Goal: Task Accomplishment & Management: Manage account settings

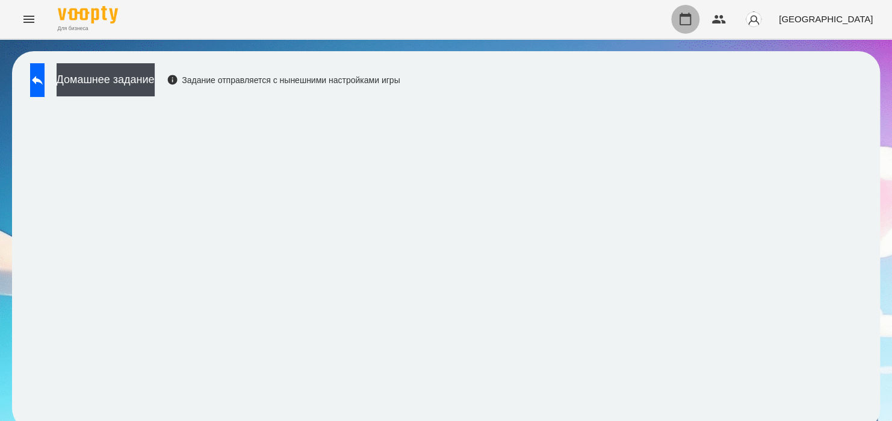
drag, startPoint x: 0, startPoint y: 0, endPoint x: 759, endPoint y: 16, distance: 758.9
click at [700, 16] on button "button" at bounding box center [685, 19] width 29 height 29
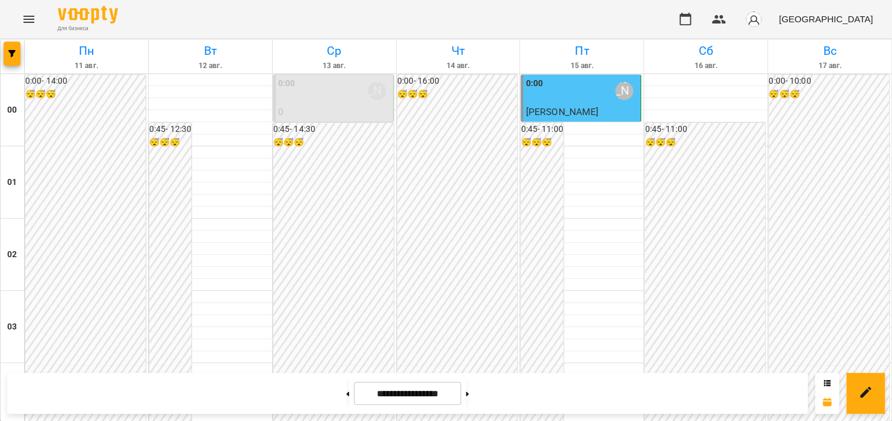
scroll to position [1366, 0]
click at [22, 17] on icon "Меню" at bounding box center [29, 19] width 14 height 14
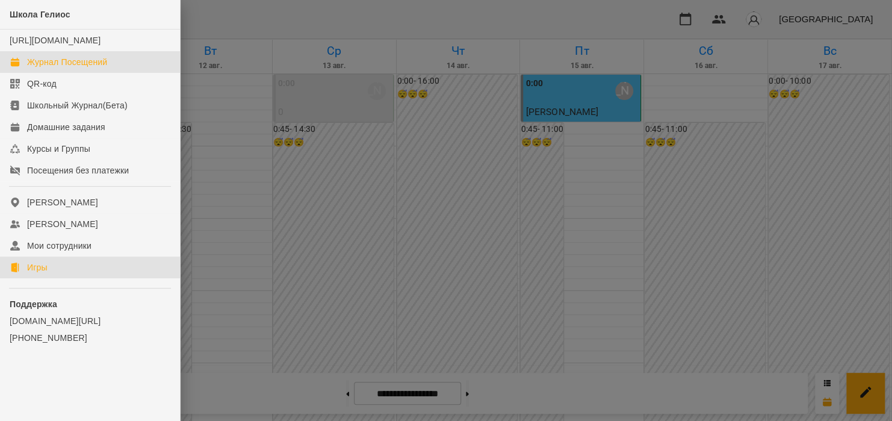
click at [24, 276] on link "Игры" at bounding box center [90, 268] width 180 height 22
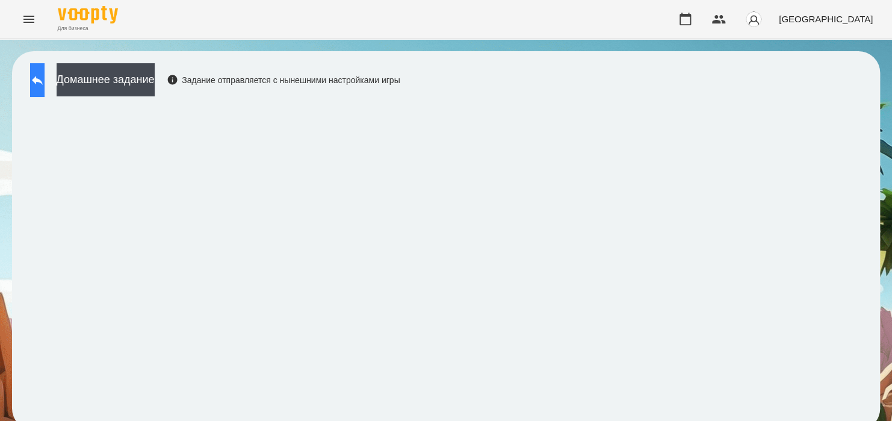
click at [43, 64] on button at bounding box center [37, 80] width 14 height 34
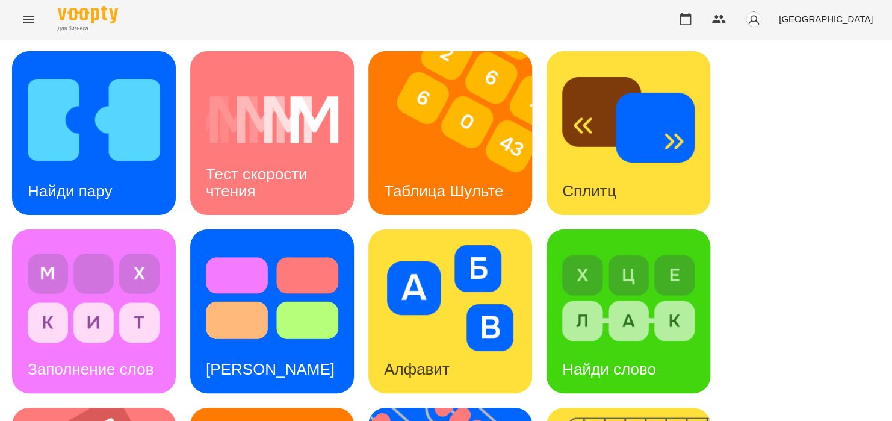
scroll to position [281, 0]
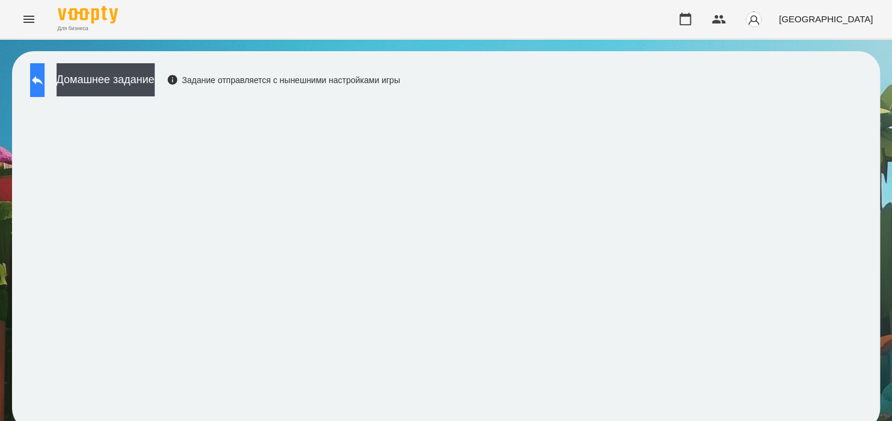
click at [45, 75] on icon at bounding box center [37, 80] width 14 height 14
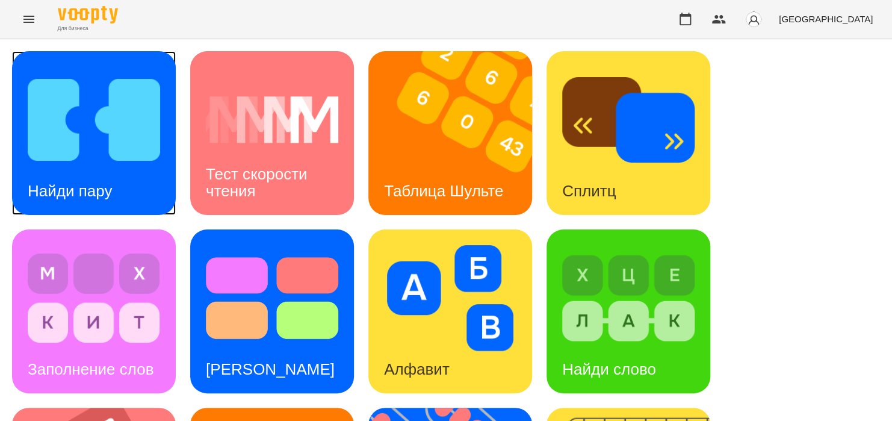
click at [85, 145] on img at bounding box center [94, 120] width 132 height 106
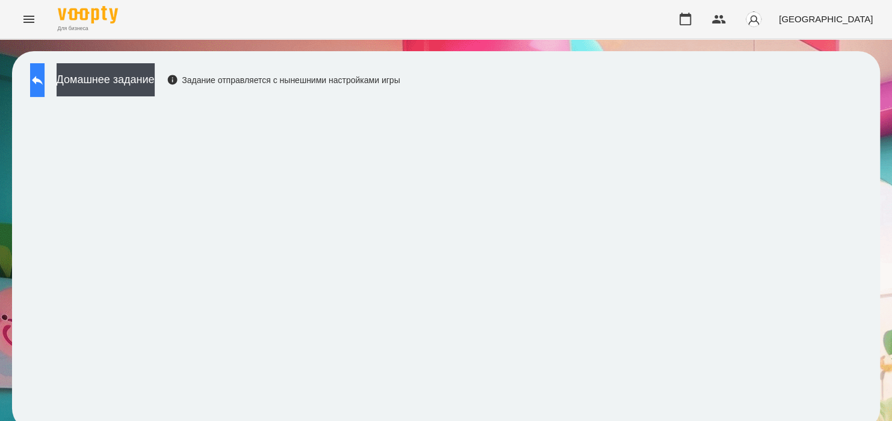
click at [41, 76] on button at bounding box center [37, 80] width 14 height 34
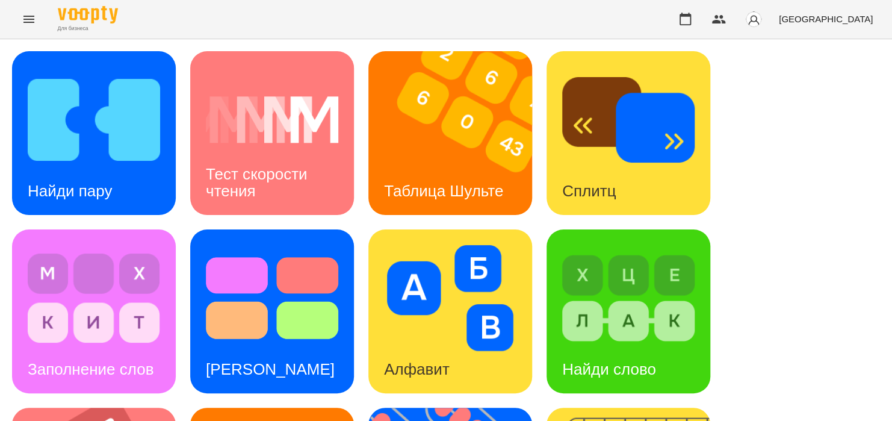
scroll to position [363, 0]
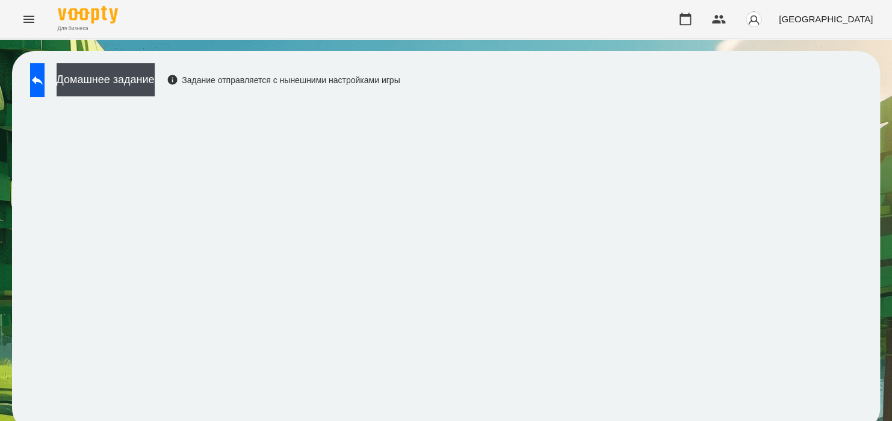
scroll to position [9, 0]
click at [45, 75] on icon at bounding box center [37, 80] width 14 height 14
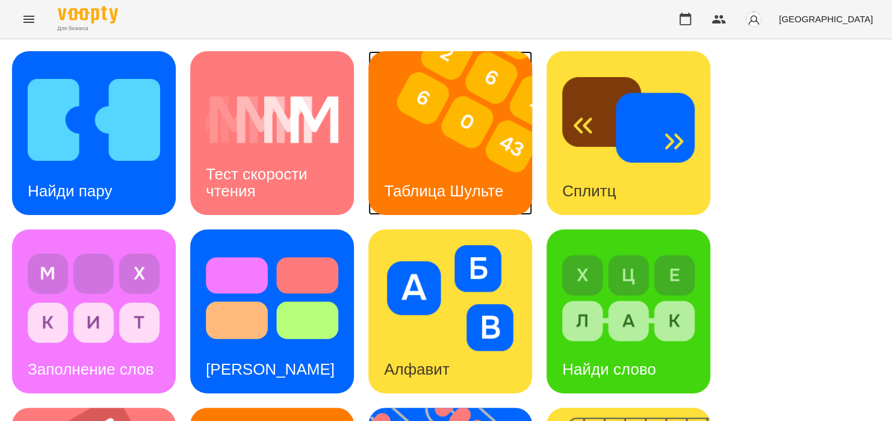
click at [409, 94] on img at bounding box center [458, 133] width 179 height 164
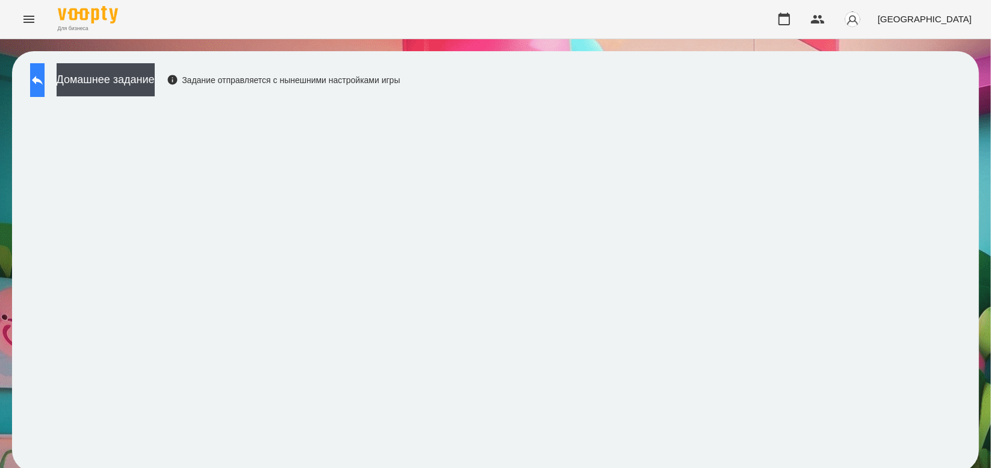
click at [45, 78] on icon at bounding box center [37, 80] width 14 height 14
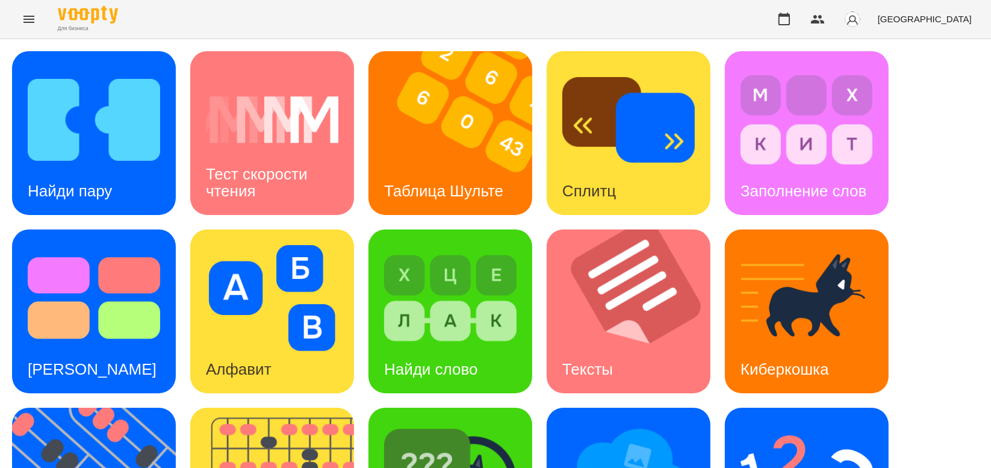
scroll to position [294, 0]
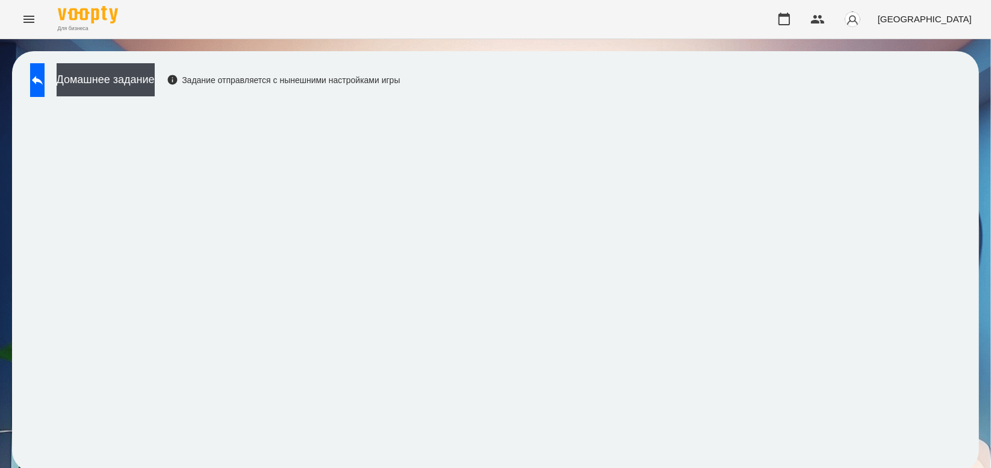
scroll to position [4, 0]
click at [43, 76] on icon at bounding box center [37, 80] width 11 height 9
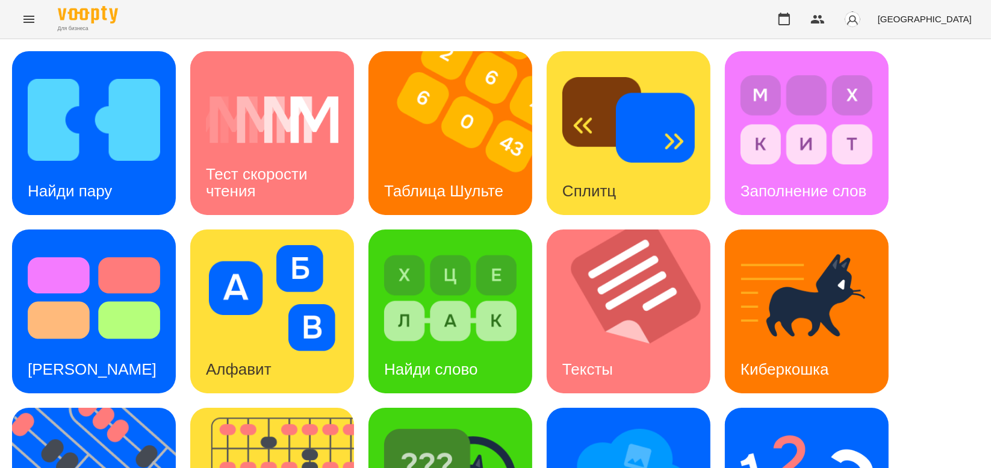
scroll to position [254, 0]
click at [796, 420] on img at bounding box center [807, 476] width 132 height 106
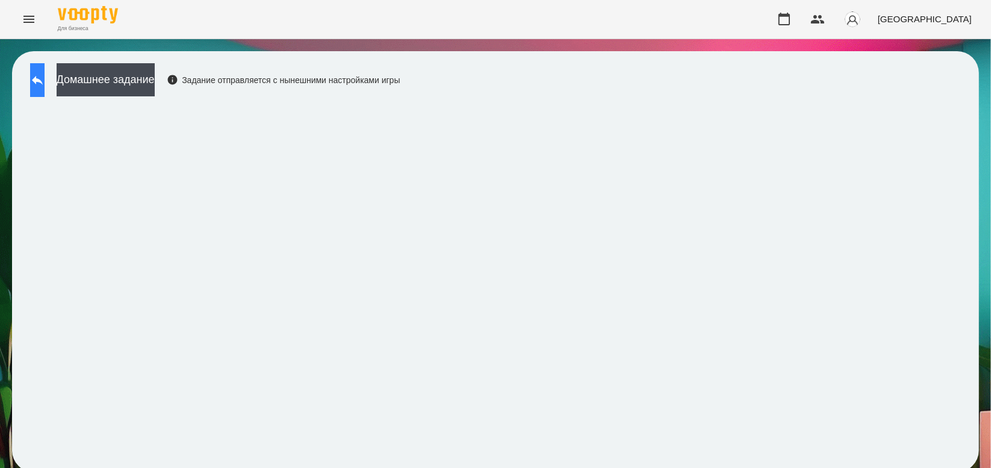
click at [37, 70] on button at bounding box center [37, 80] width 14 height 34
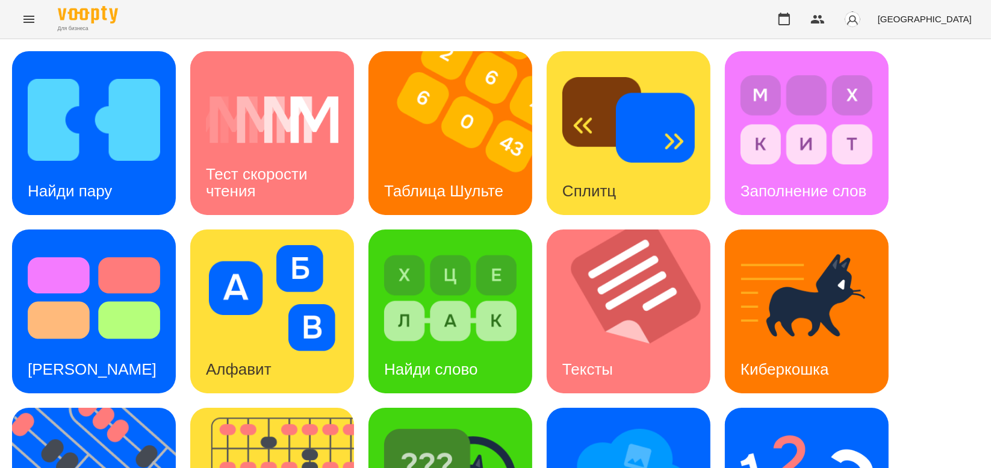
scroll to position [289, 0]
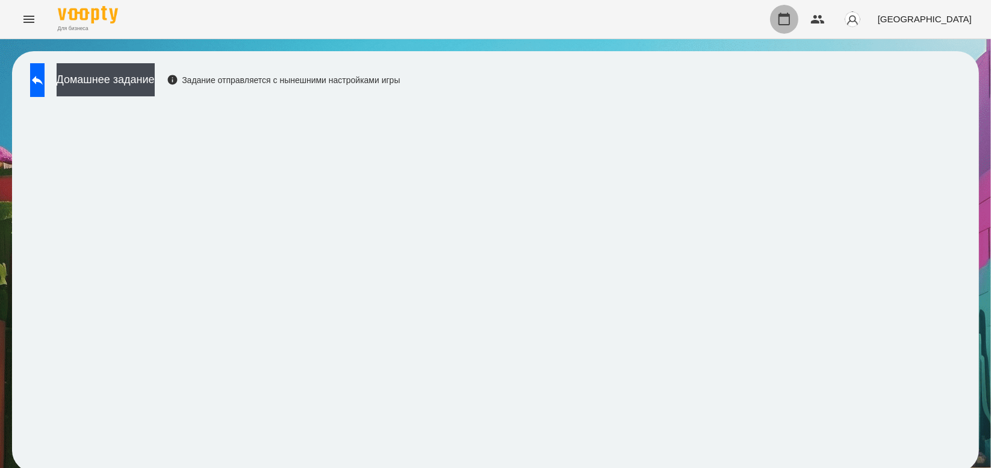
click at [792, 24] on icon "button" at bounding box center [784, 19] width 14 height 14
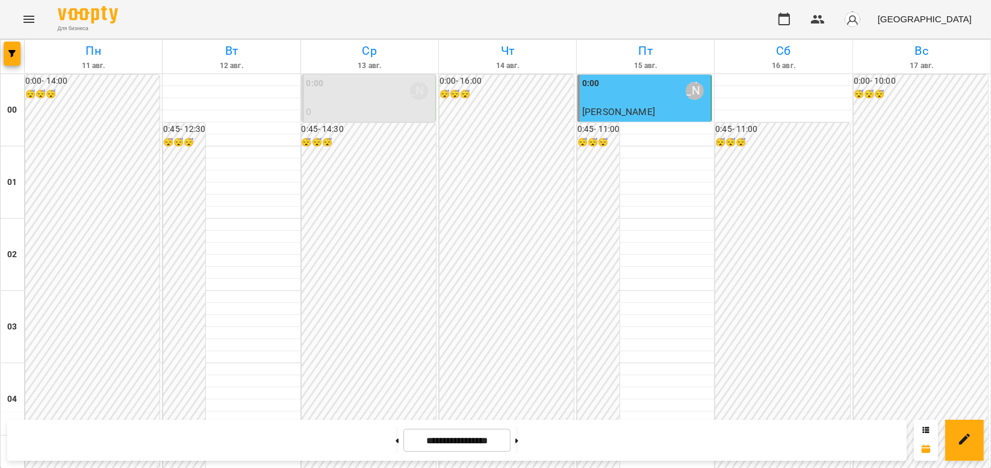
scroll to position [1089, 0]
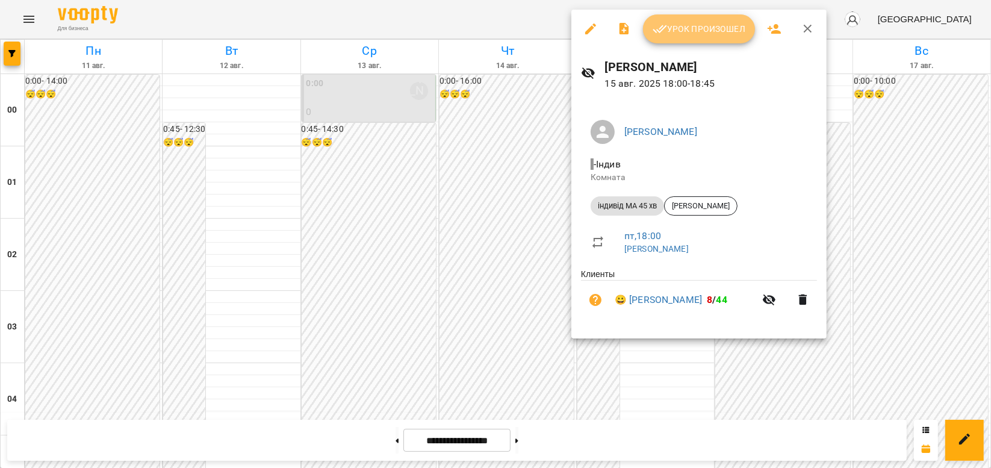
click at [680, 29] on font "Урок произошел" at bounding box center [706, 29] width 79 height 14
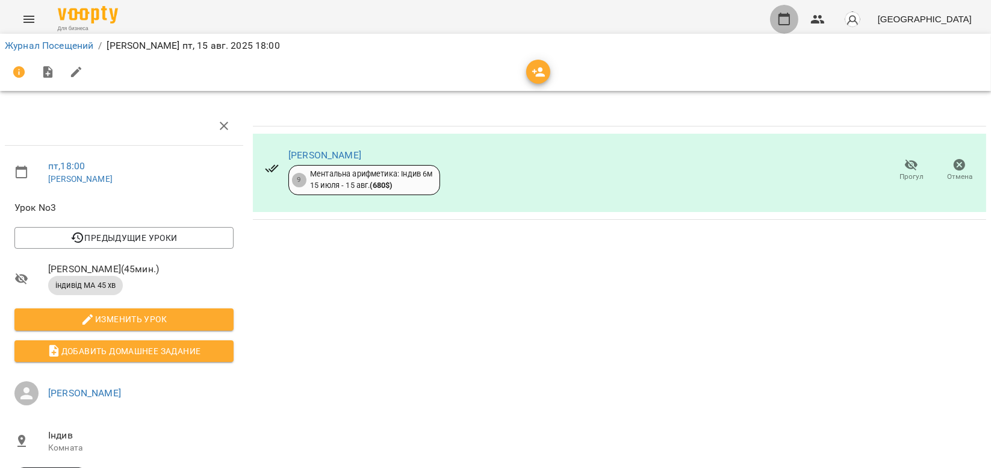
click at [792, 13] on icon "button" at bounding box center [784, 19] width 14 height 14
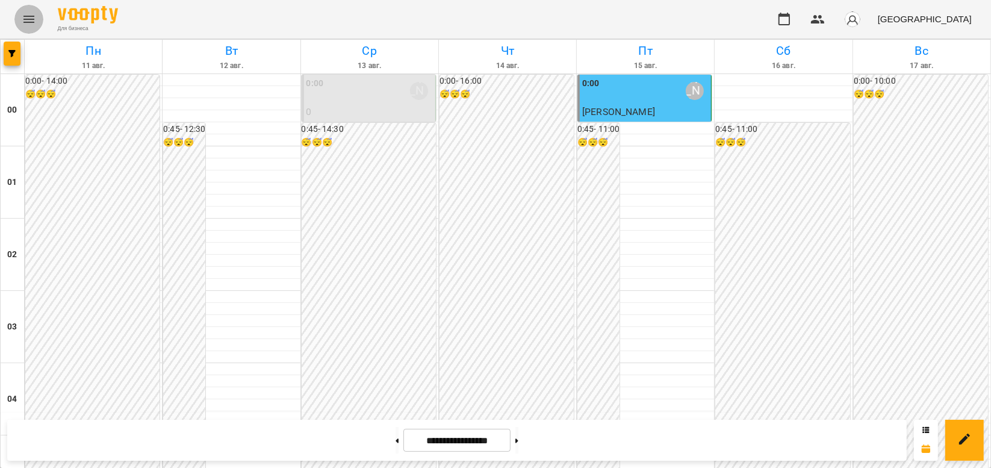
click at [28, 19] on icon "Меню" at bounding box center [28, 19] width 11 height 7
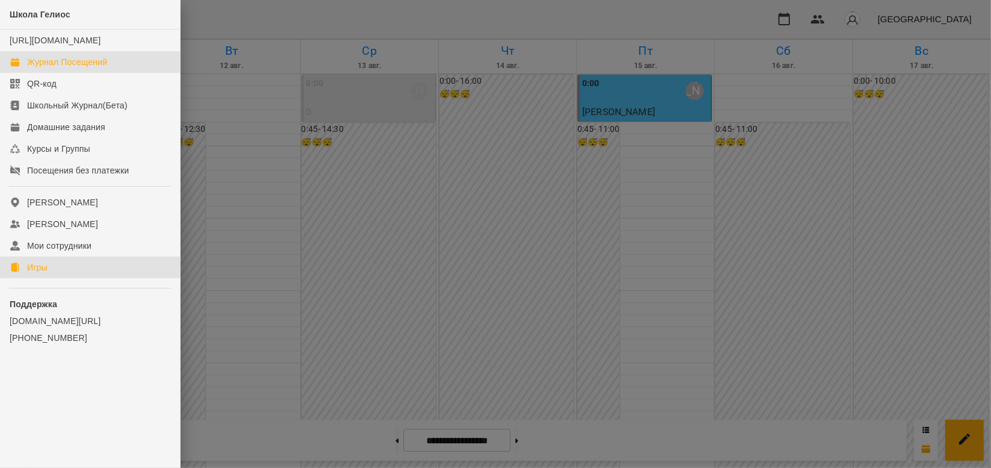
click at [45, 273] on div "Игры" at bounding box center [37, 267] width 20 height 12
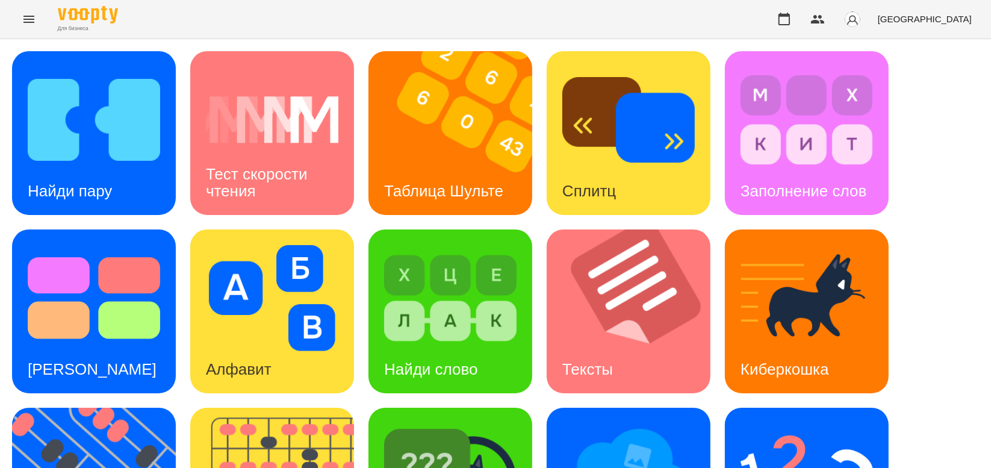
scroll to position [251, 0]
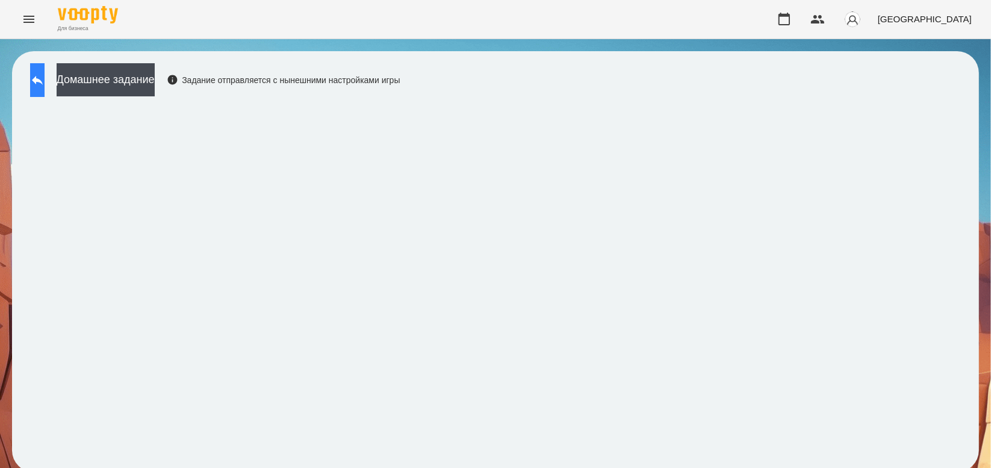
click at [45, 78] on icon at bounding box center [37, 80] width 14 height 14
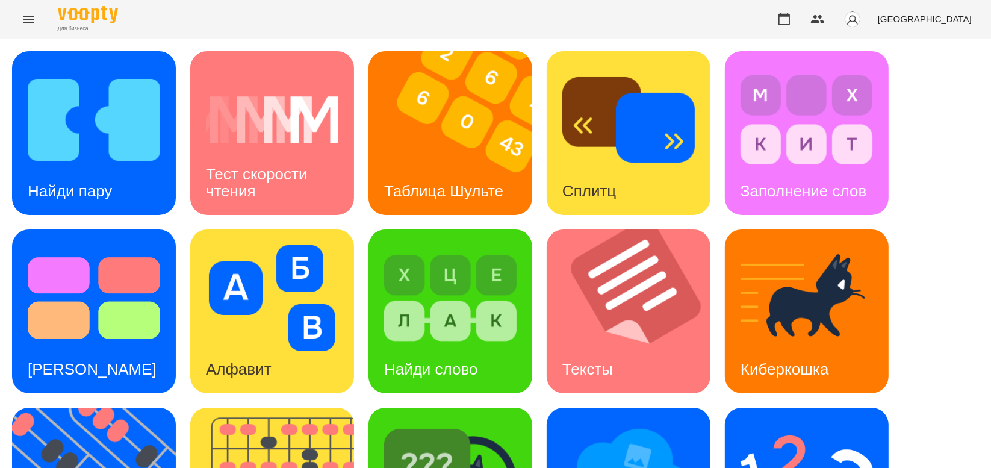
scroll to position [177, 0]
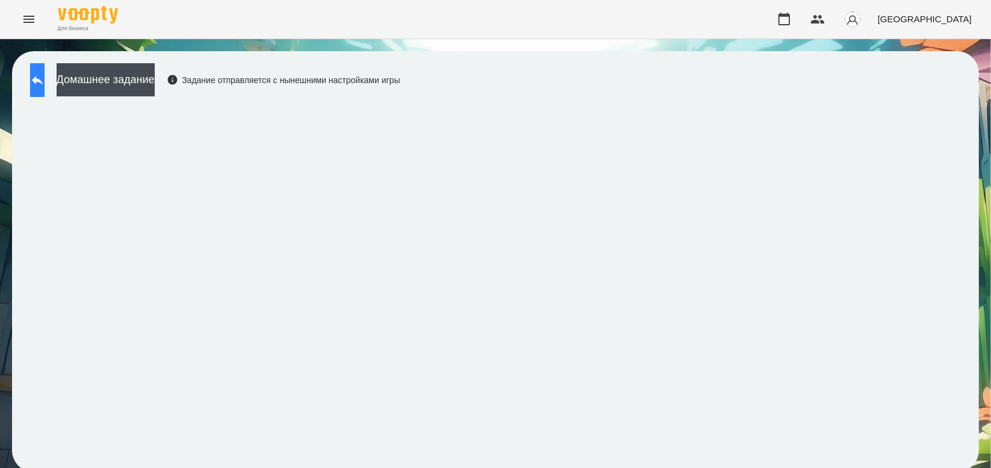
click at [45, 78] on icon at bounding box center [37, 80] width 14 height 14
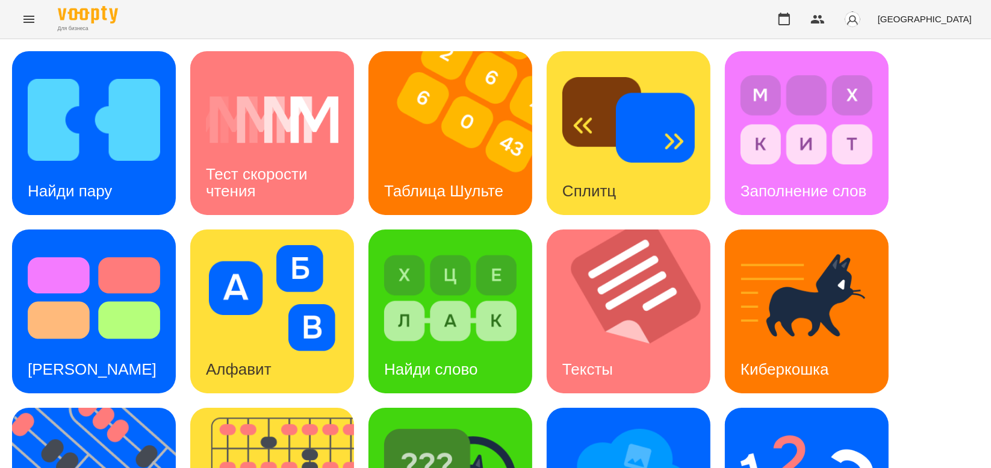
scroll to position [294, 0]
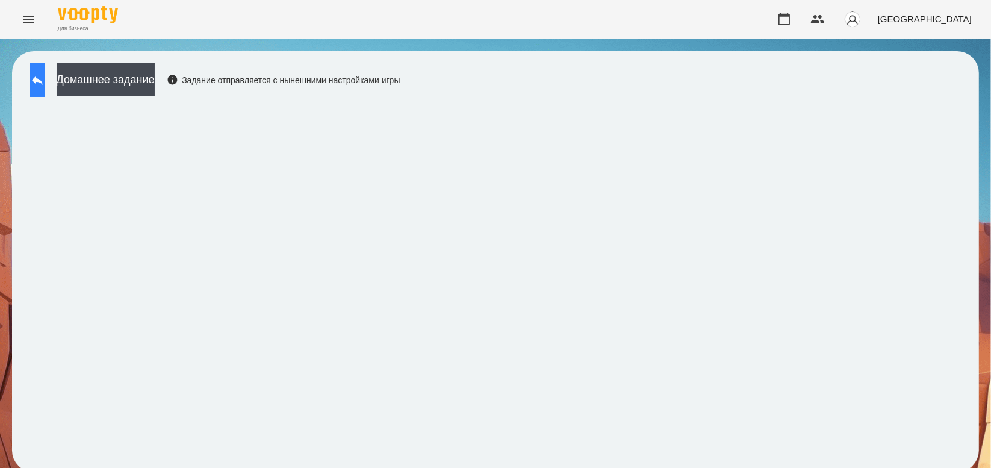
click at [45, 76] on button at bounding box center [37, 80] width 14 height 34
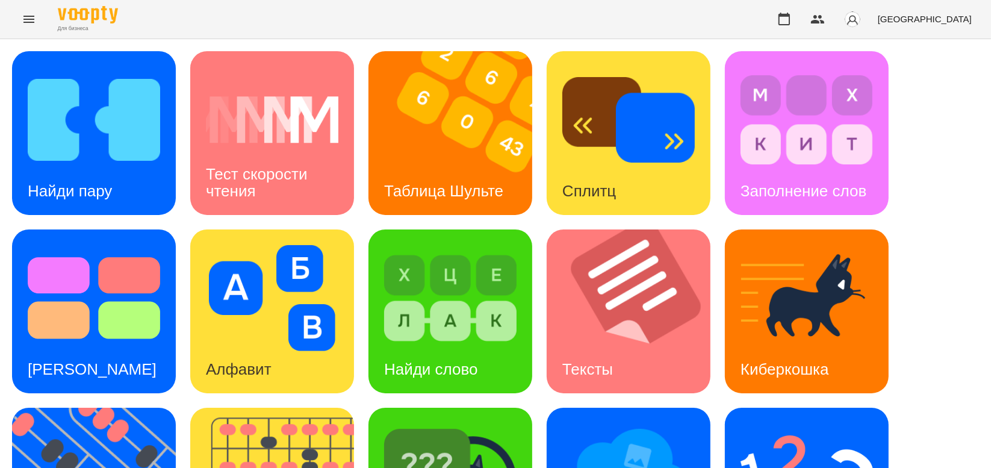
scroll to position [294, 0]
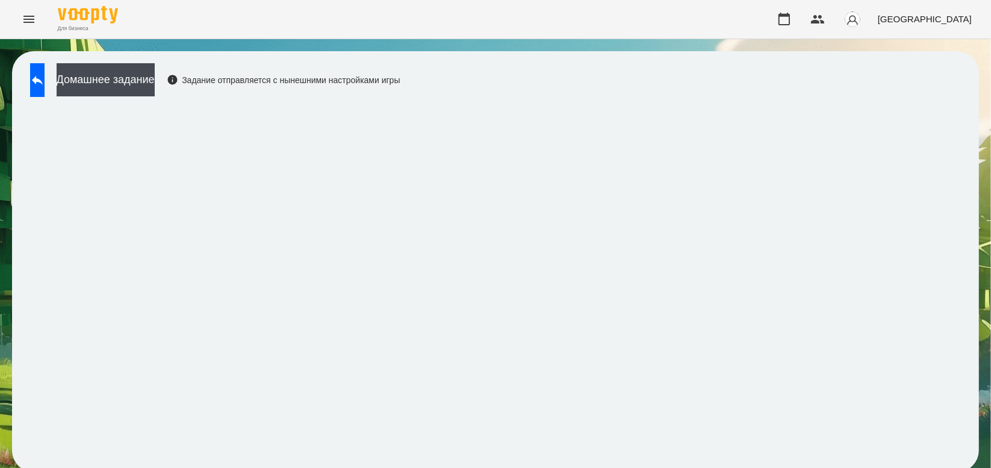
scroll to position [4, 0]
click at [45, 78] on icon at bounding box center [37, 80] width 14 height 14
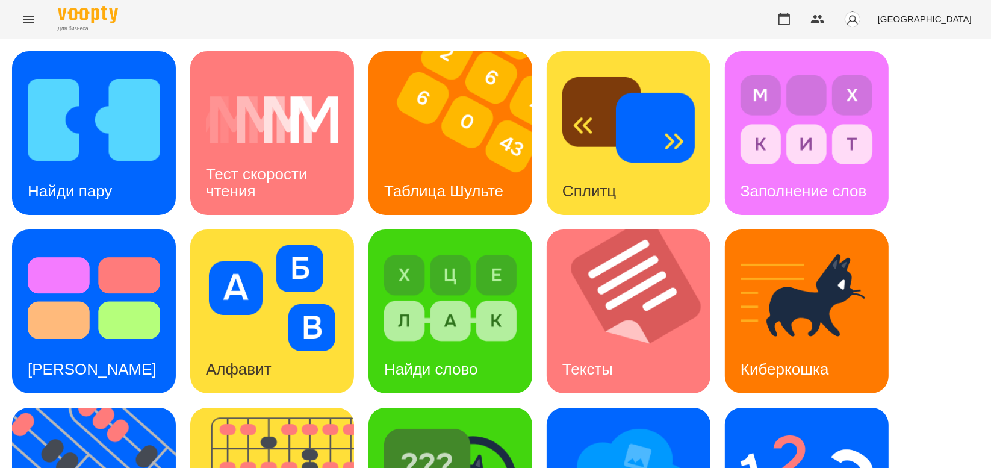
scroll to position [294, 0]
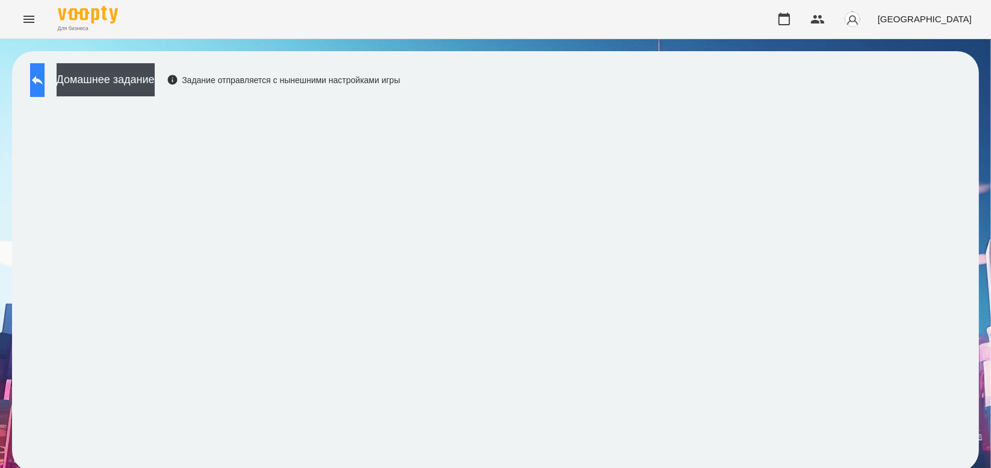
click at [45, 79] on icon at bounding box center [37, 80] width 14 height 14
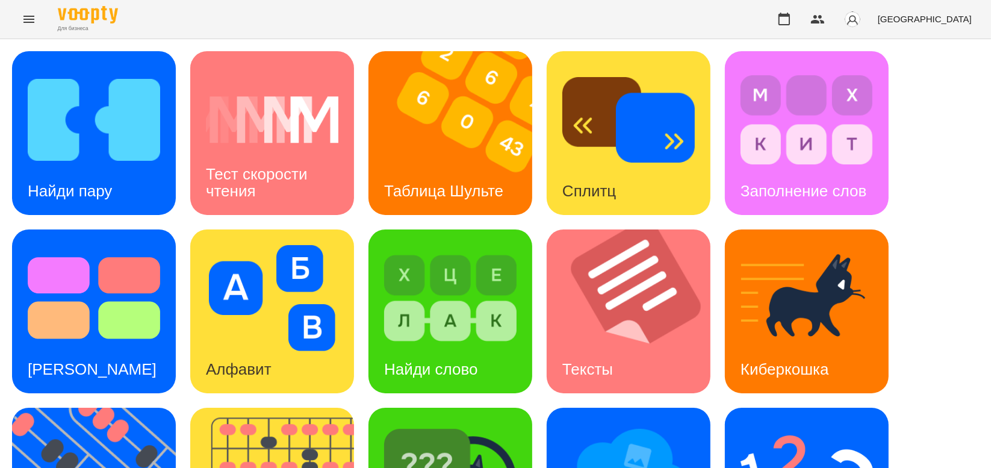
scroll to position [294, 0]
click at [428, 281] on div "Найди пару Тест скорости чтения Таблица [PERSON_NAME] Сплитц Заполнение слов Те…" at bounding box center [495, 400] width 967 height 699
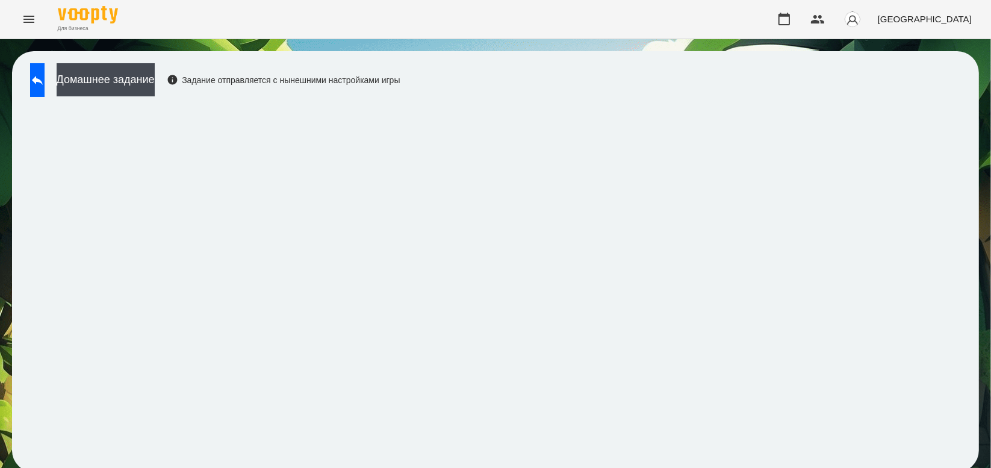
click at [864, 16] on div "[GEOGRAPHIC_DATA]" at bounding box center [873, 19] width 207 height 31
click at [792, 17] on icon "button" at bounding box center [784, 19] width 14 height 14
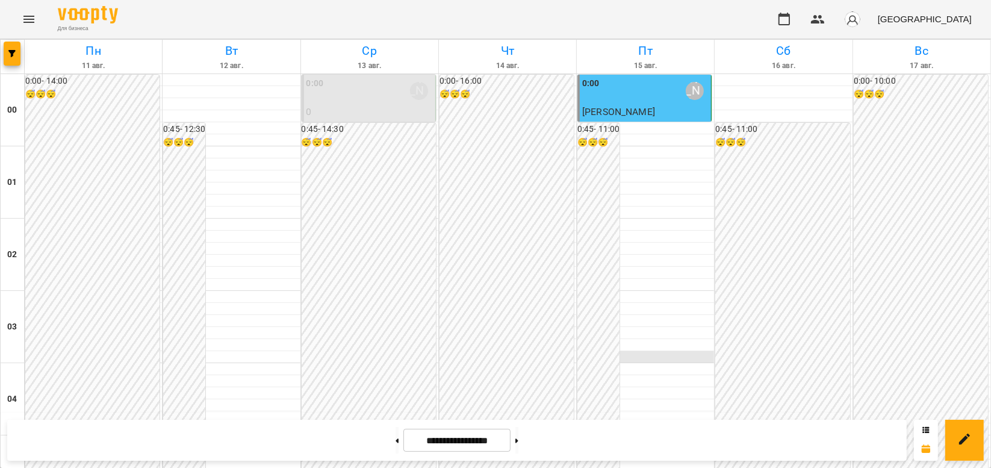
scroll to position [1206, 0]
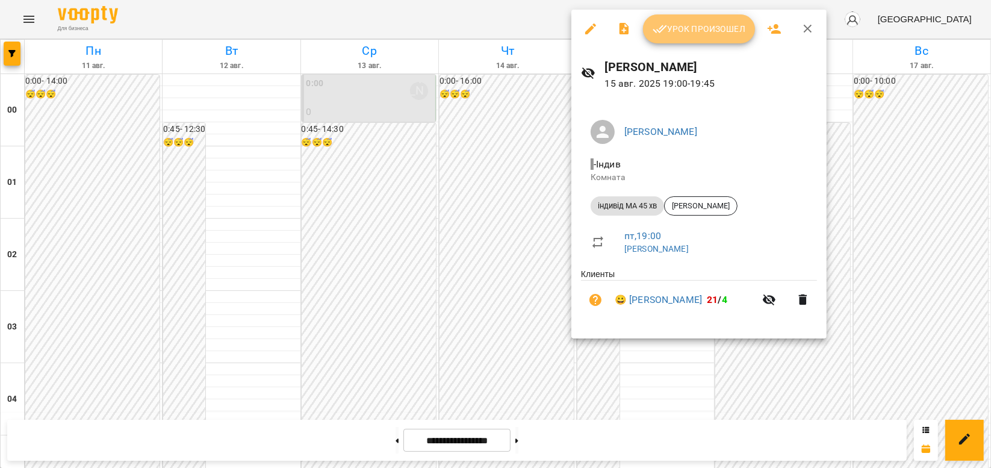
click at [694, 28] on font "Урок произошел" at bounding box center [706, 29] width 79 height 14
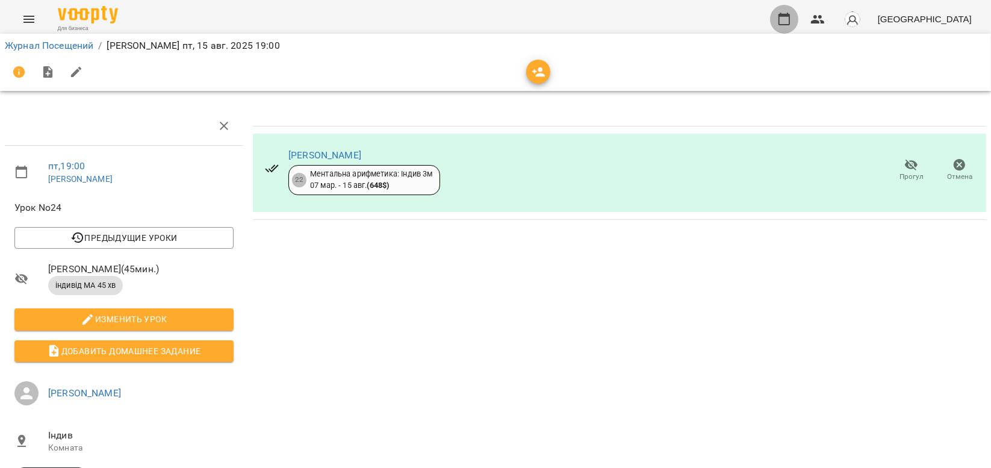
click at [792, 25] on icon "button" at bounding box center [784, 19] width 14 height 14
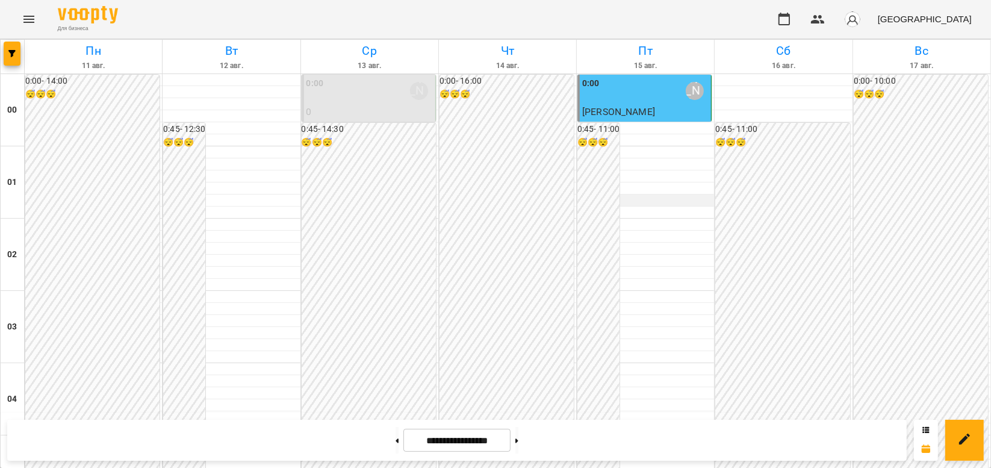
scroll to position [1395, 0]
